Goal: Navigation & Orientation: Find specific page/section

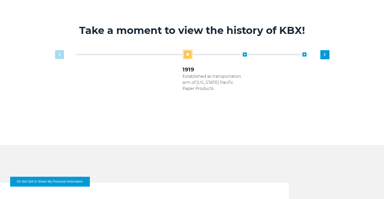
scroll to position [304, 0]
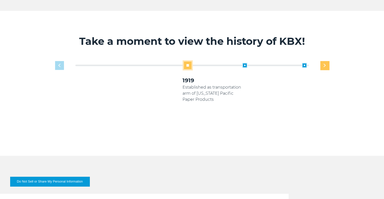
click at [328, 61] on div "Next slide" at bounding box center [324, 65] width 9 height 9
click at [326, 63] on div "Next slide" at bounding box center [324, 65] width 9 height 9
click at [322, 65] on div "Next slide" at bounding box center [324, 65] width 9 height 9
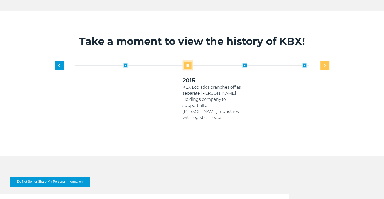
click at [322, 65] on div "Next slide" at bounding box center [324, 65] width 9 height 9
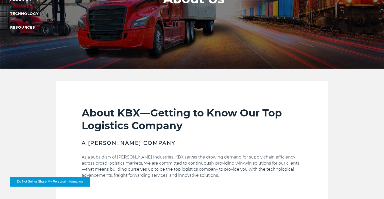
scroll to position [0, 0]
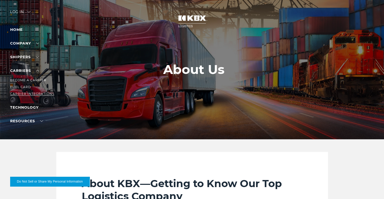
click at [31, 95] on link "Carrier Integrations" at bounding box center [32, 94] width 44 height 4
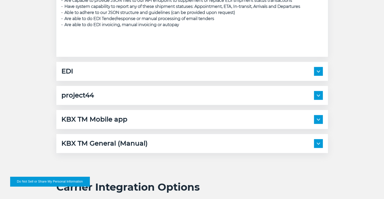
scroll to position [761, 0]
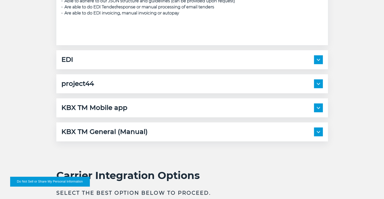
click at [319, 110] on span at bounding box center [318, 107] width 9 height 9
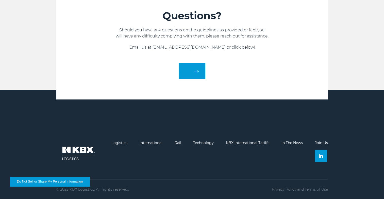
scroll to position [0, 0]
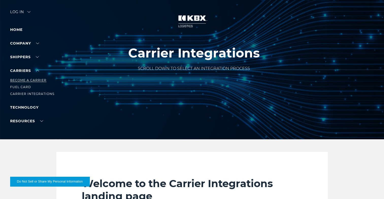
click at [25, 79] on link "Become a Carrier" at bounding box center [28, 80] width 36 height 4
